Goal: Check status: Check status

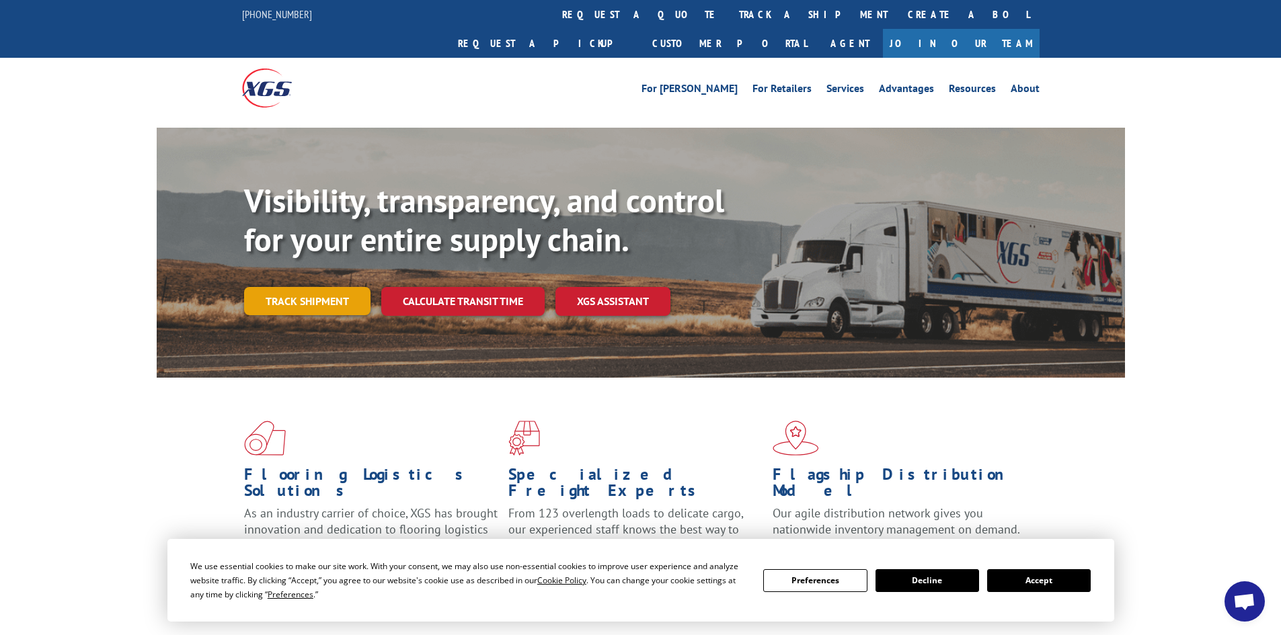
click at [305, 287] on link "Track shipment" at bounding box center [307, 301] width 126 height 28
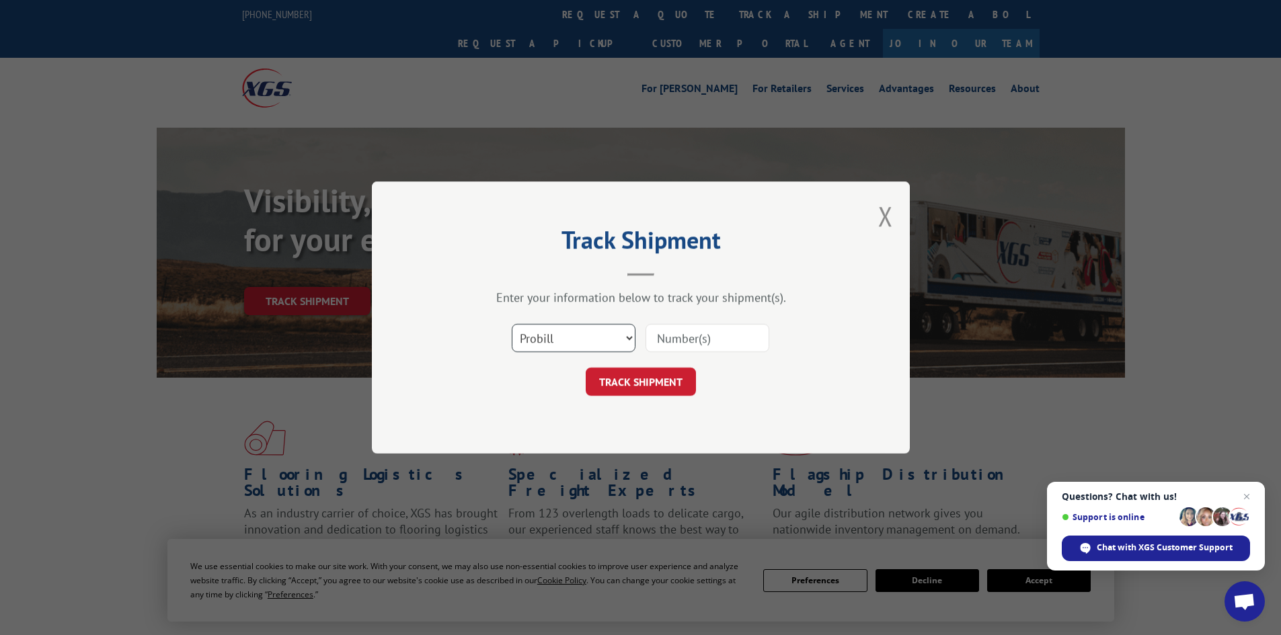
click at [601, 344] on select "Select category... Probill BOL PO" at bounding box center [574, 338] width 124 height 28
select select "bol"
click at [512, 324] on select "Select category... Probill BOL PO" at bounding box center [574, 338] width 124 height 28
click at [659, 335] on input at bounding box center [707, 338] width 124 height 28
paste input "6021287"
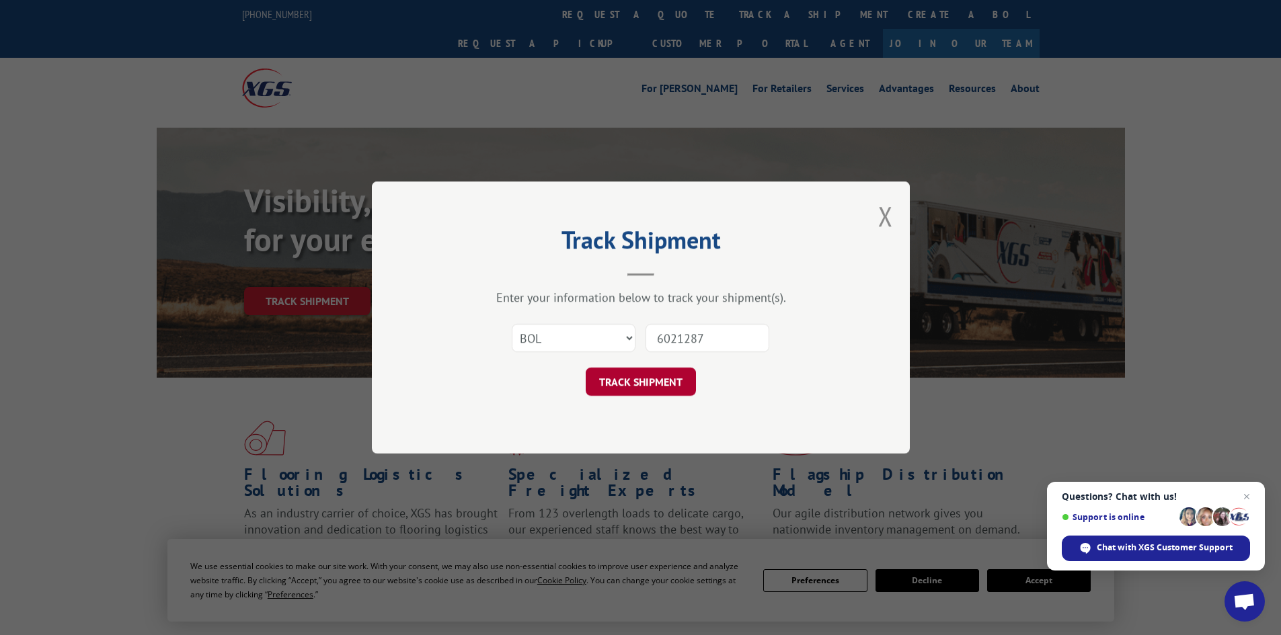
type input "6021287"
click at [664, 375] on button "TRACK SHIPMENT" at bounding box center [641, 382] width 110 height 28
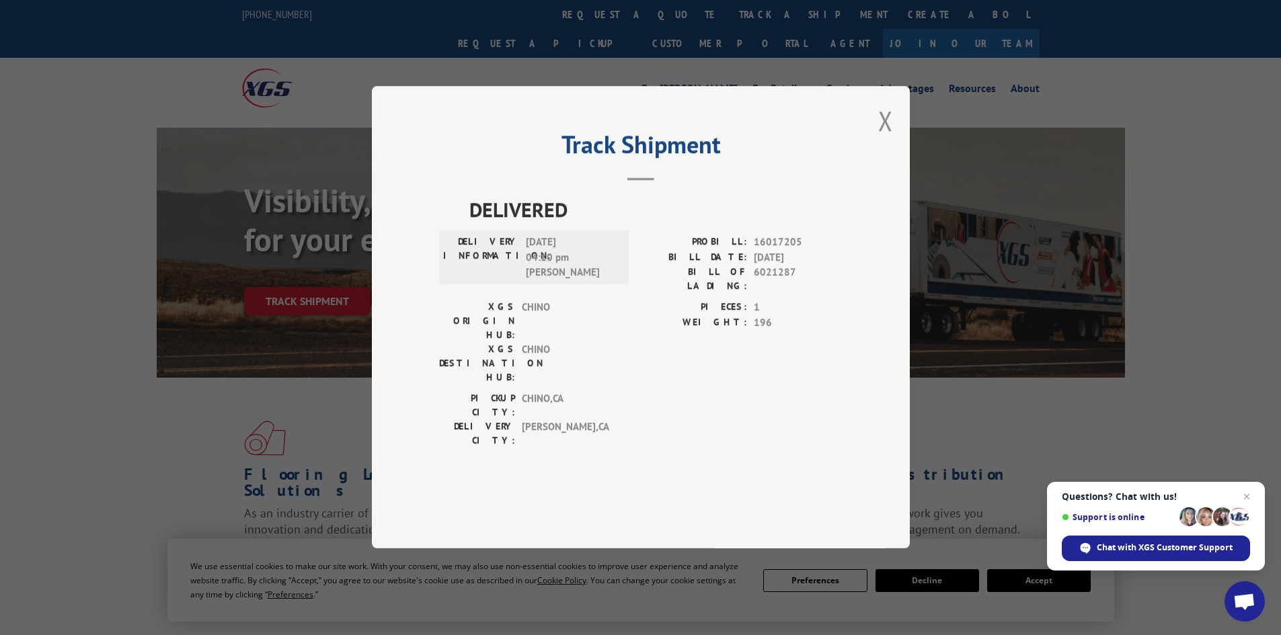
click at [863, 152] on div "Track Shipment DELIVERED DELIVERY INFORMATION: [DATE] 04:10 pm [PERSON_NAME]: 1…" at bounding box center [641, 317] width 538 height 463
click at [880, 138] on button "Close modal" at bounding box center [885, 121] width 15 height 36
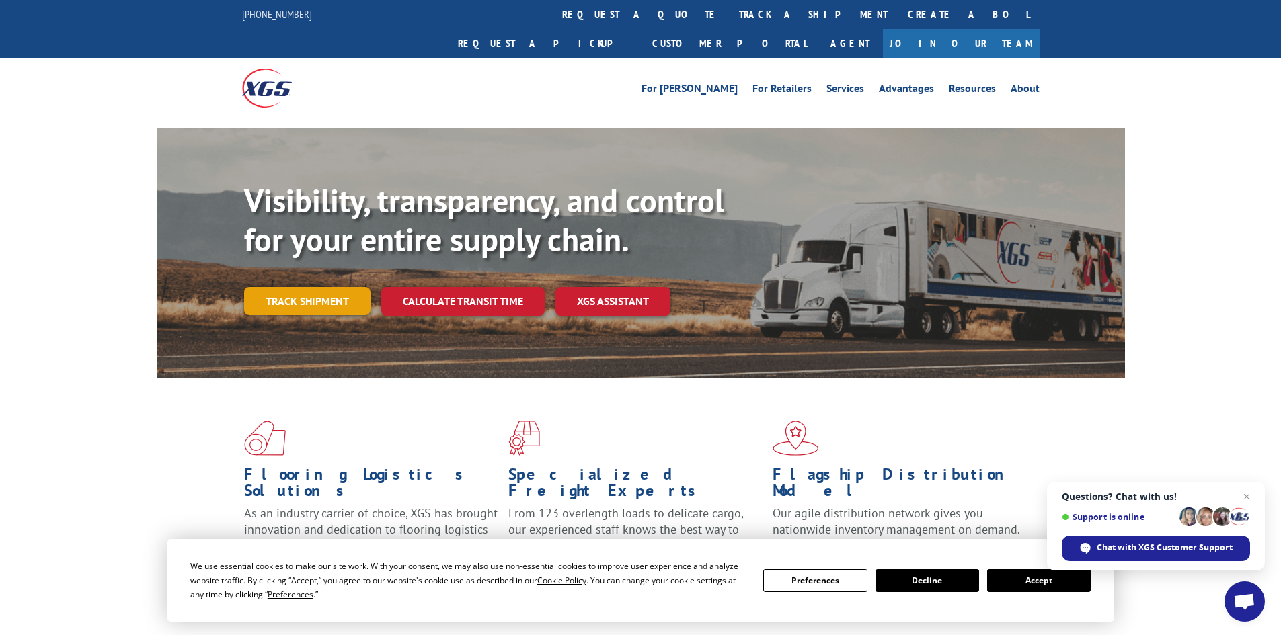
click at [340, 287] on link "Track shipment" at bounding box center [307, 301] width 126 height 28
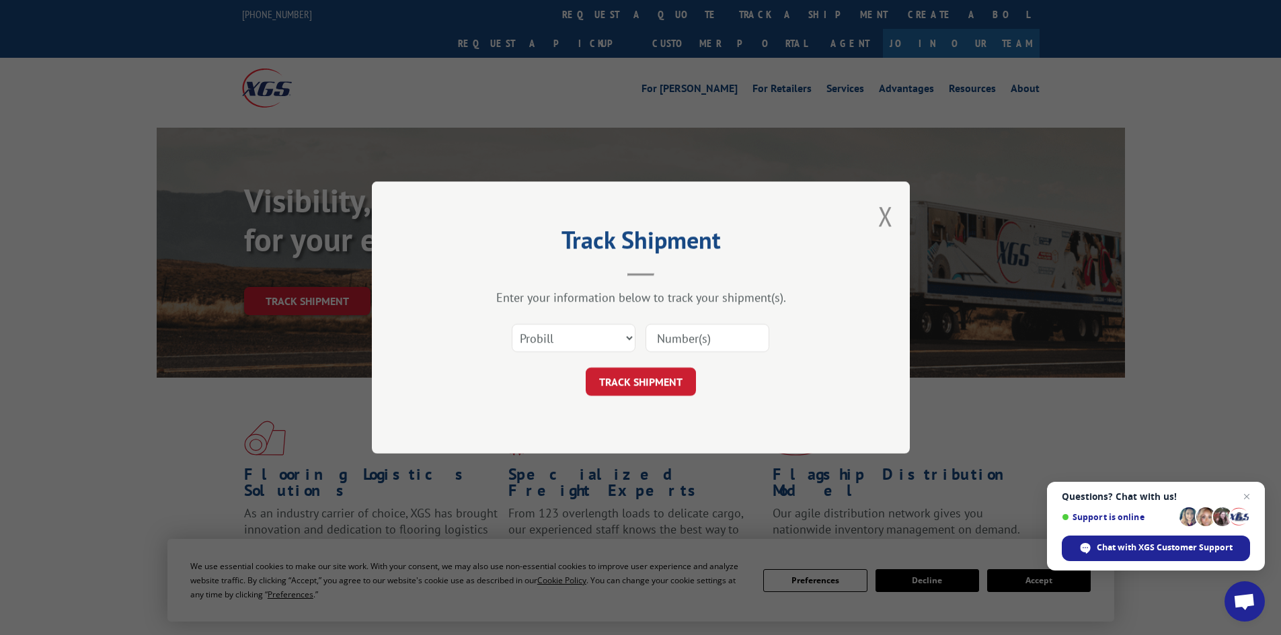
click at [729, 346] on input at bounding box center [707, 338] width 124 height 28
paste input "17470580"
type input "17470580"
click at [639, 388] on button "TRACK SHIPMENT" at bounding box center [641, 382] width 110 height 28
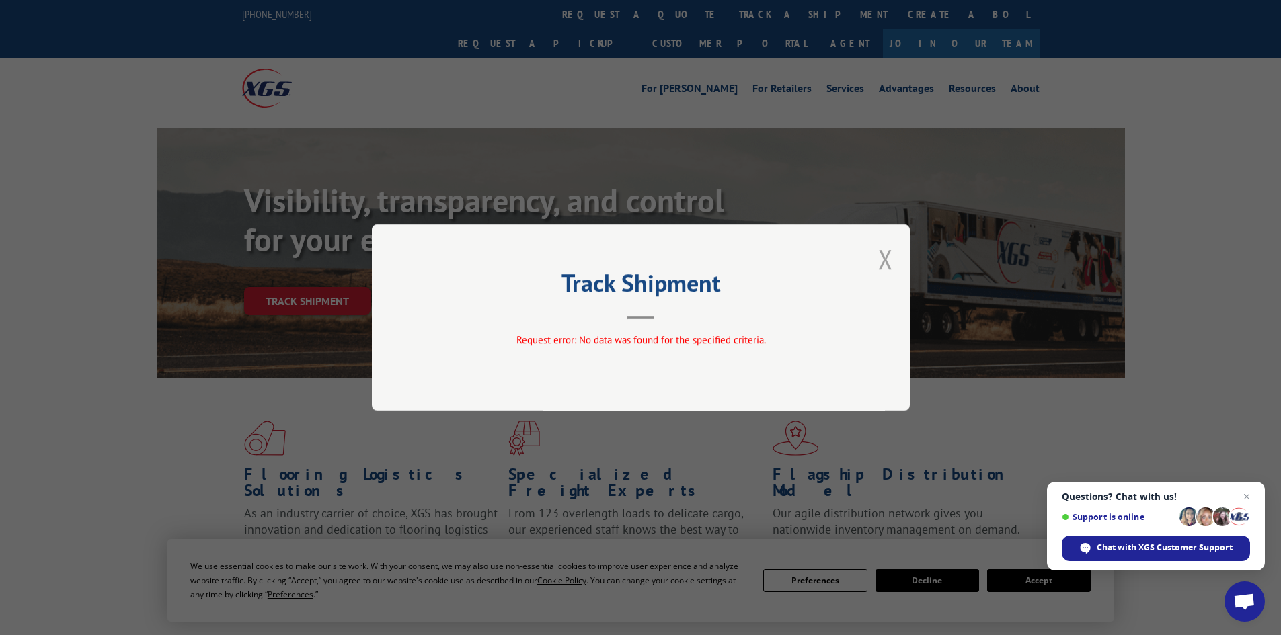
click at [879, 260] on button "Close modal" at bounding box center [885, 259] width 15 height 36
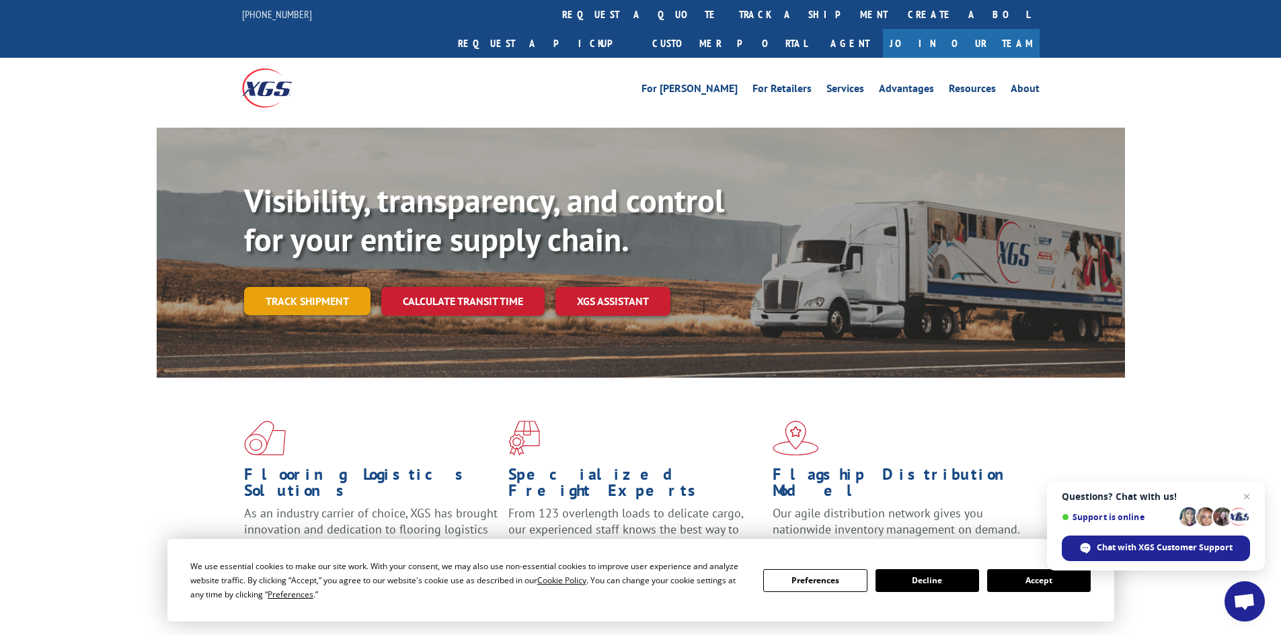
click at [329, 287] on link "Track shipment" at bounding box center [307, 301] width 126 height 28
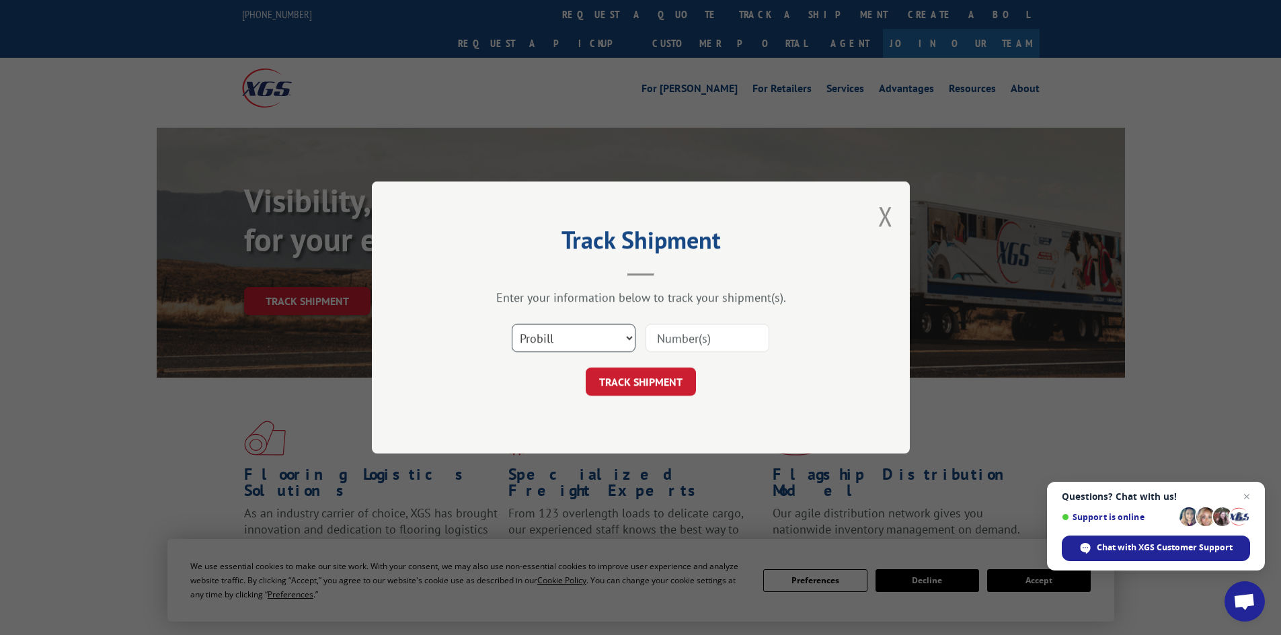
click at [595, 341] on select "Select category... Probill BOL PO" at bounding box center [574, 338] width 124 height 28
click at [512, 324] on select "Select category... Probill BOL PO" at bounding box center [574, 338] width 124 height 28
click at [594, 342] on select "Select category... Probill BOL PO" at bounding box center [574, 338] width 124 height 28
select select "po"
click at [512, 324] on select "Select category... Probill BOL PO" at bounding box center [574, 338] width 124 height 28
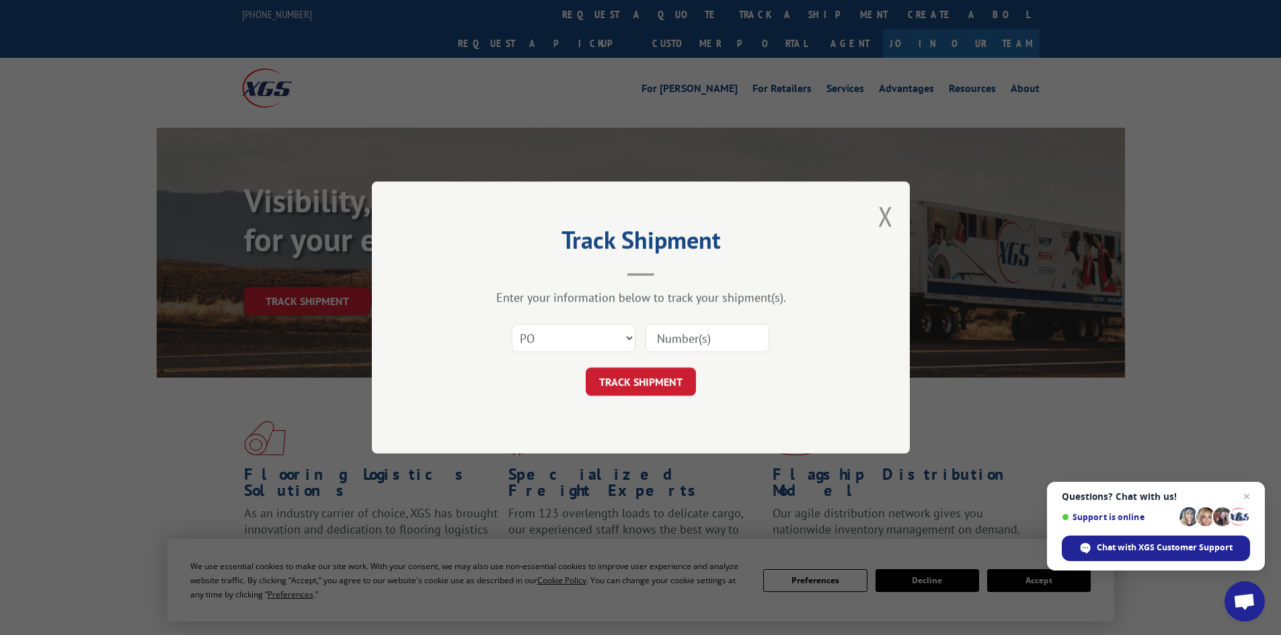
click at [709, 341] on input at bounding box center [707, 338] width 124 height 28
paste input "42526447"
type input "42526447"
click at [657, 393] on button "TRACK SHIPMENT" at bounding box center [641, 382] width 110 height 28
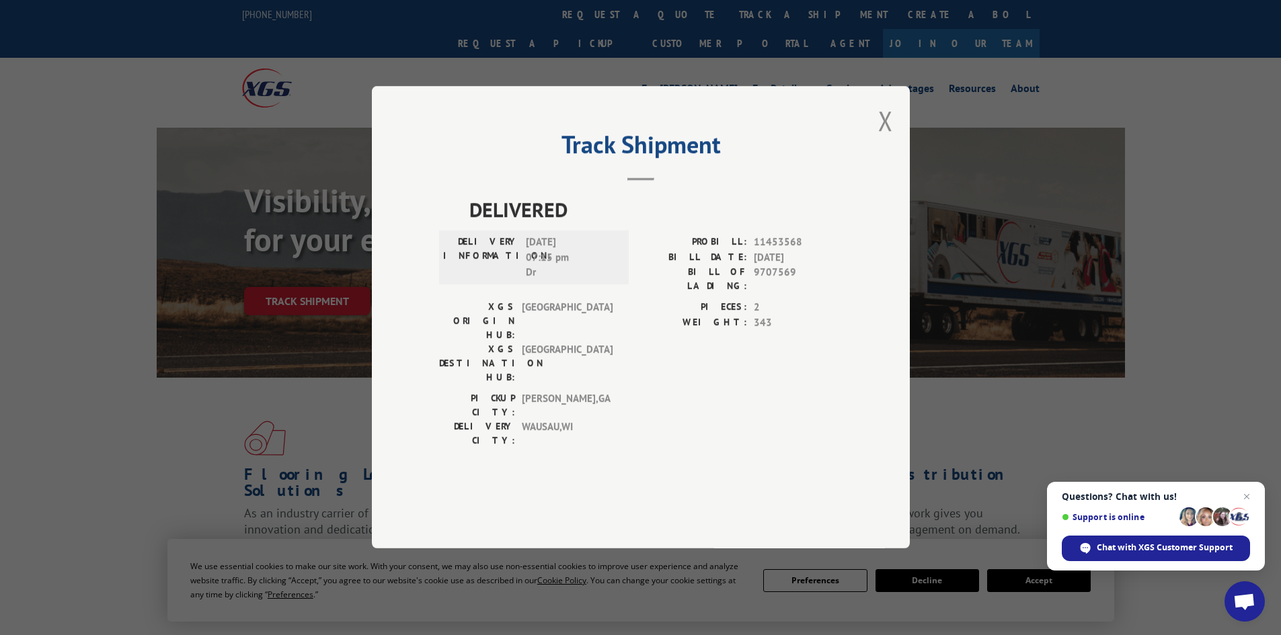
click at [877, 156] on div "Track Shipment DELIVERED DELIVERY INFORMATION: [DATE] 07:15 pm Dr [PERSON_NAME]…" at bounding box center [641, 317] width 538 height 463
click at [888, 138] on button "Close modal" at bounding box center [885, 121] width 15 height 36
